Goal: Information Seeking & Learning: Learn about a topic

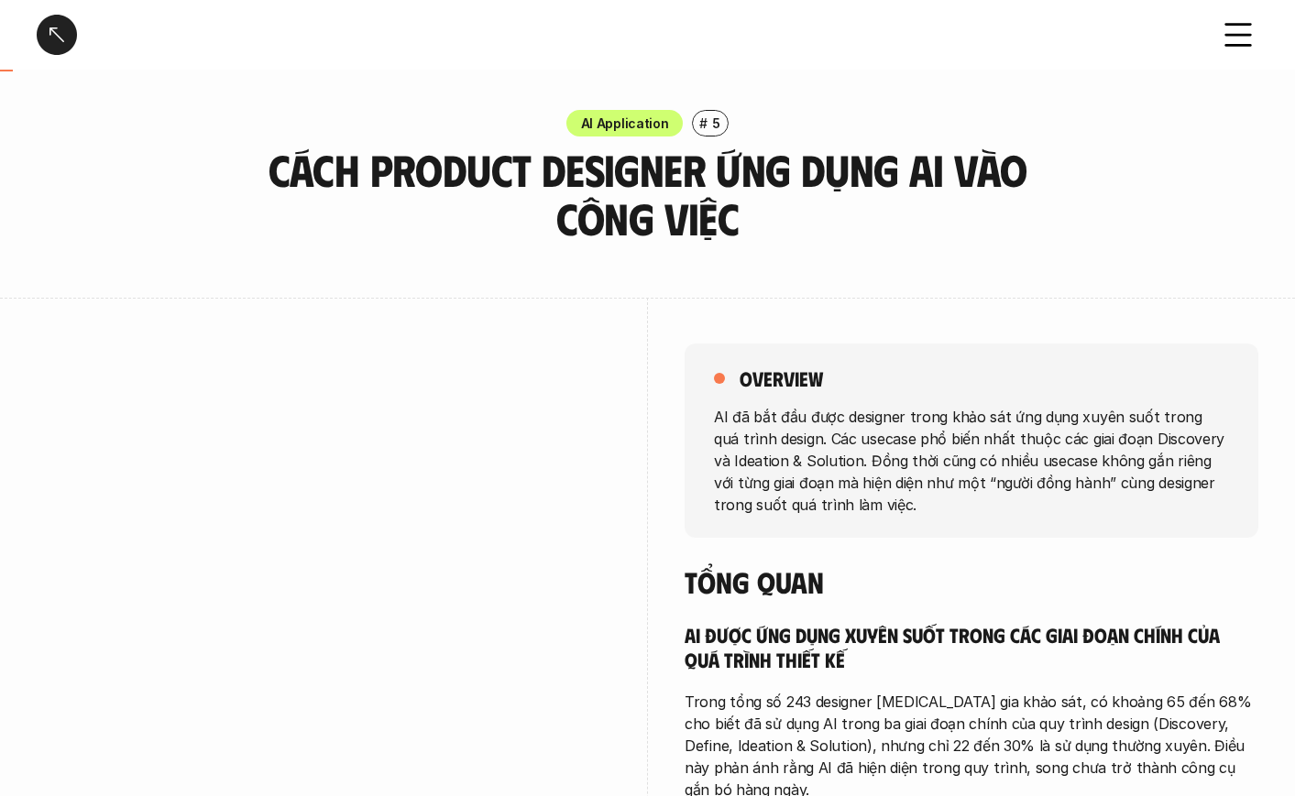
click at [435, 298] on div at bounding box center [324, 634] width 574 height 672
click at [1084, 429] on p "AI đã bắt đầu được designer trong khảo sát ứng dụng xuyên suốt trong quá trình …" at bounding box center [971, 460] width 515 height 110
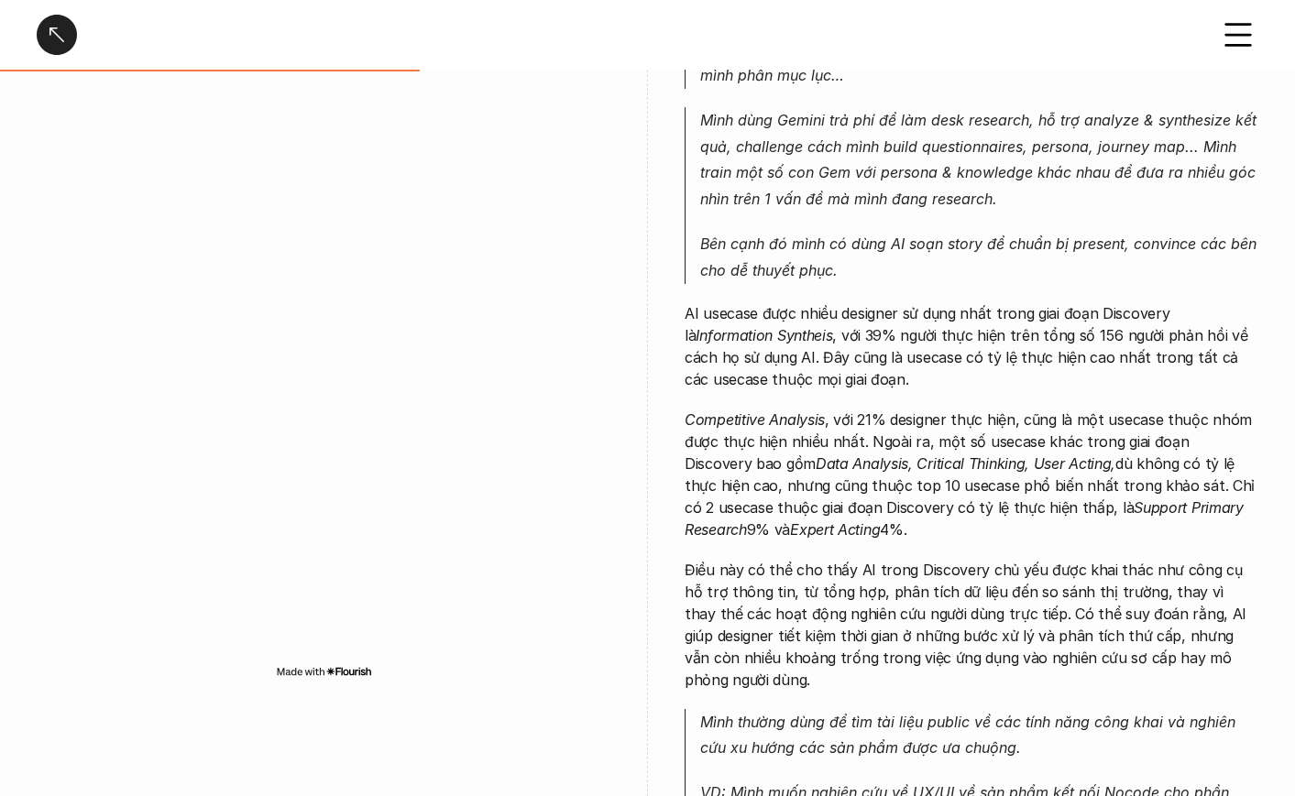
scroll to position [1832, 0]
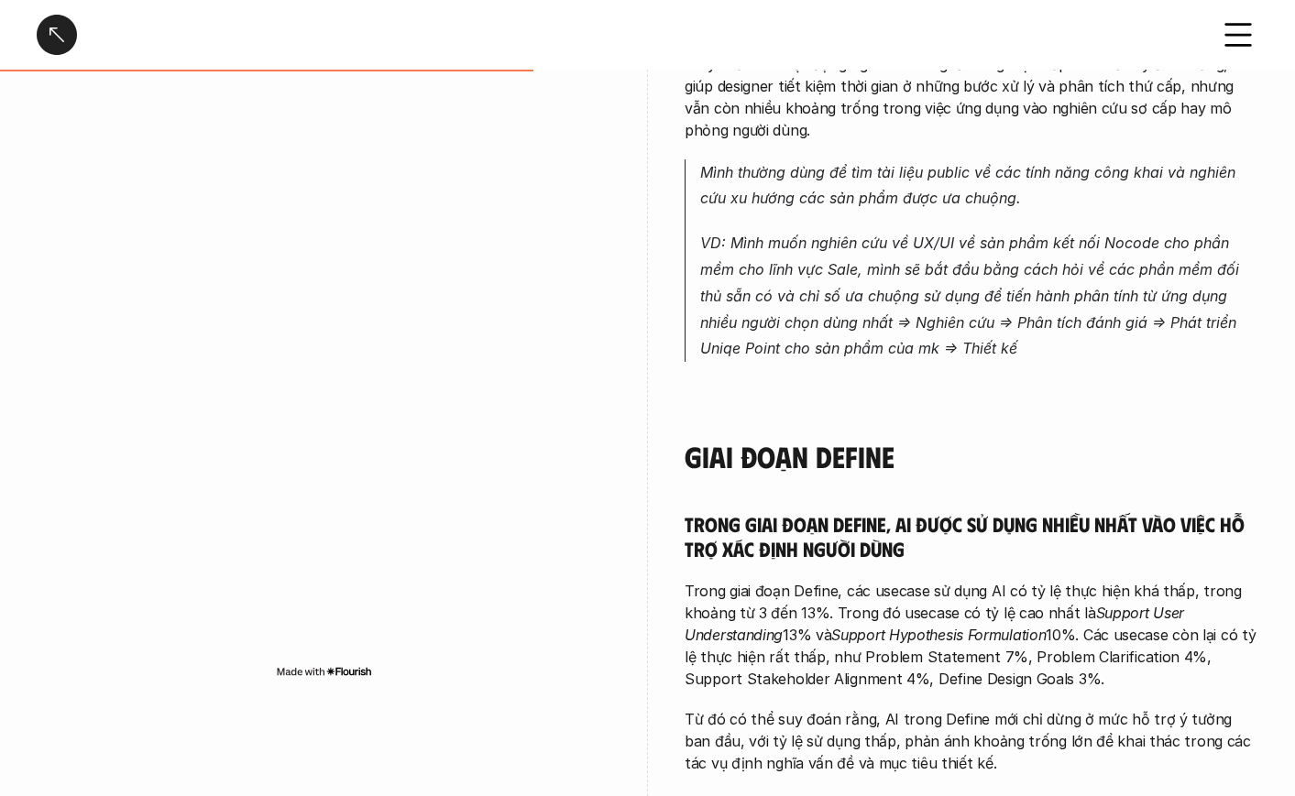
click at [49, 38] on div at bounding box center [57, 35] width 40 height 40
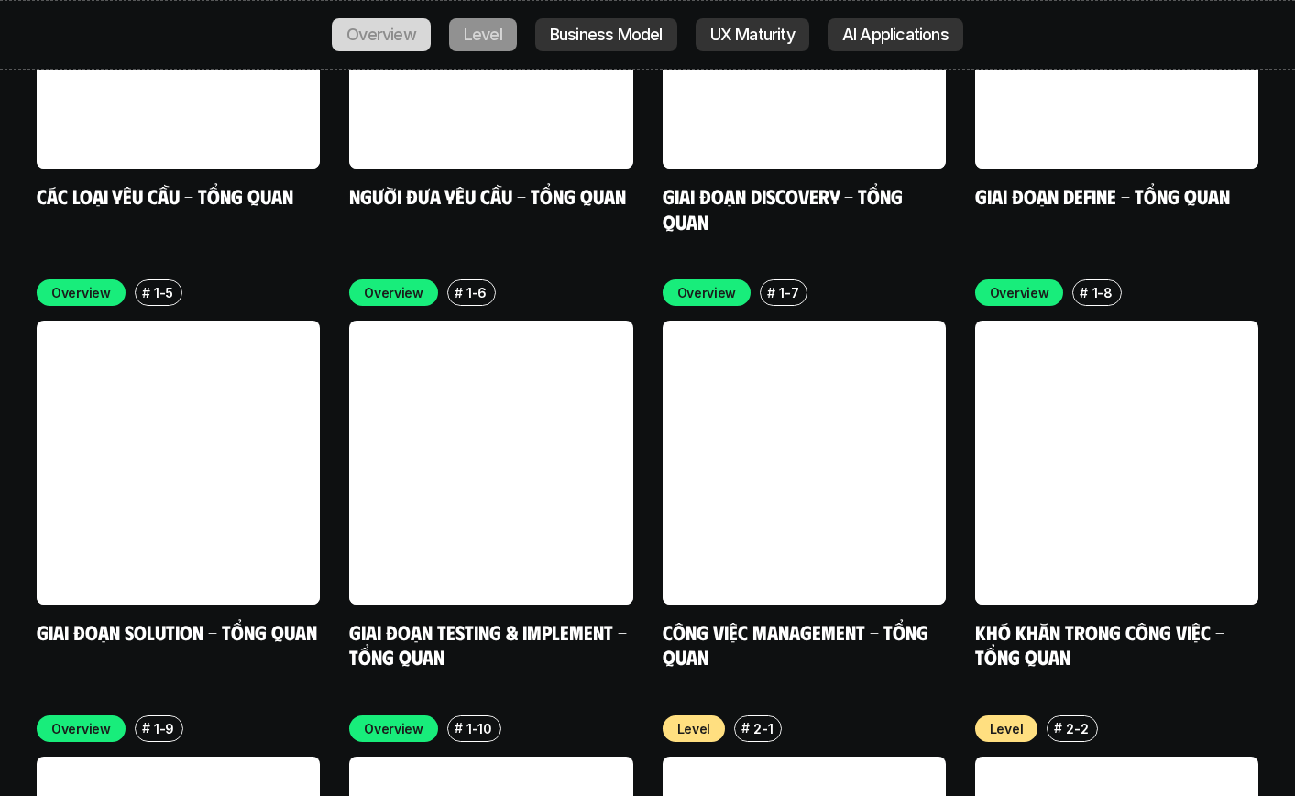
scroll to position [6398, 0]
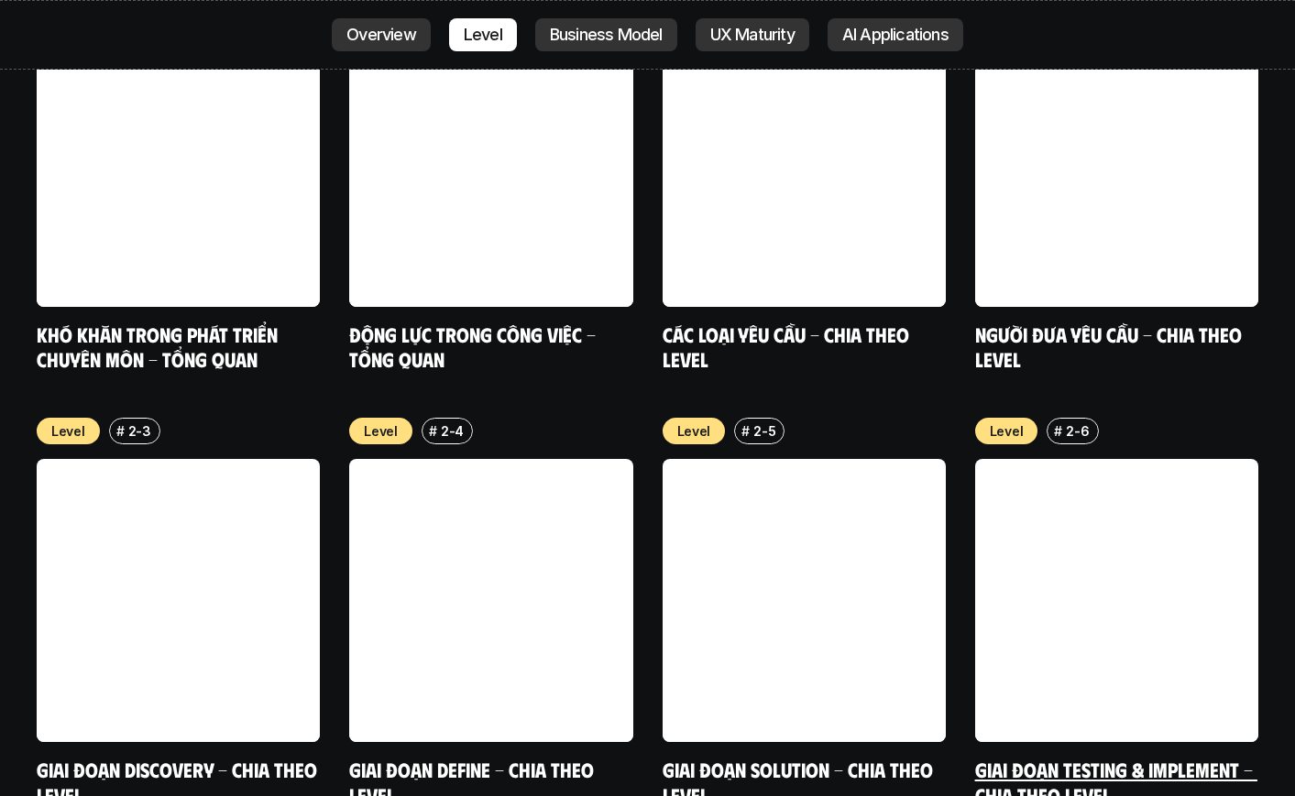
click at [1227, 297] on div "Overview # 1-9 Khó khăn trong phát triển chuyên môn - Tổng quan Overview # 1-10…" at bounding box center [647, 613] width 1221 height 1261
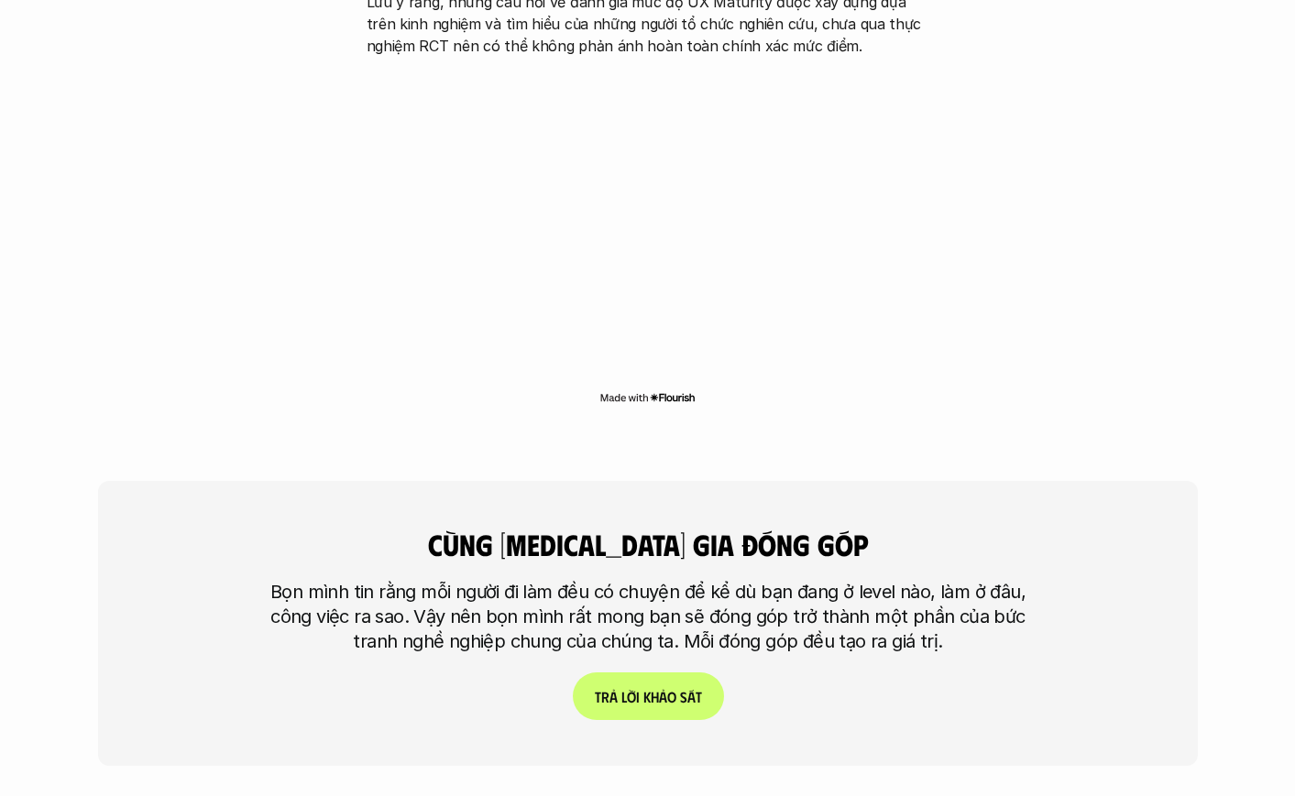
scroll to position [4474, 0]
